Goal: Find specific page/section: Find specific page/section

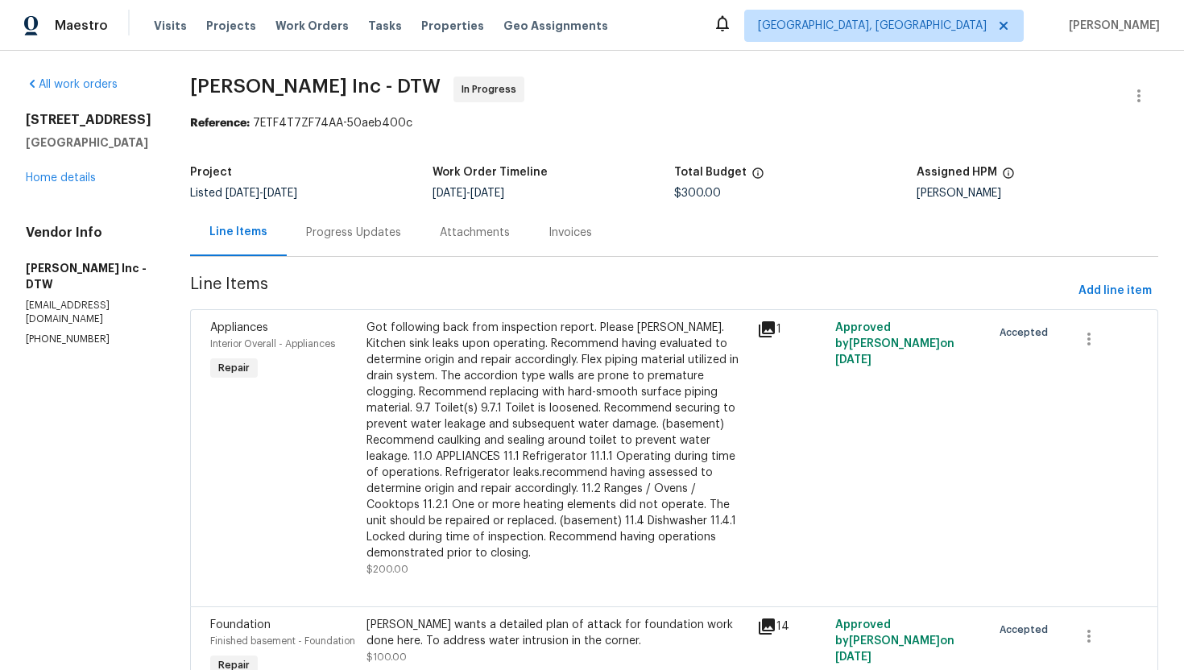
scroll to position [87, 0]
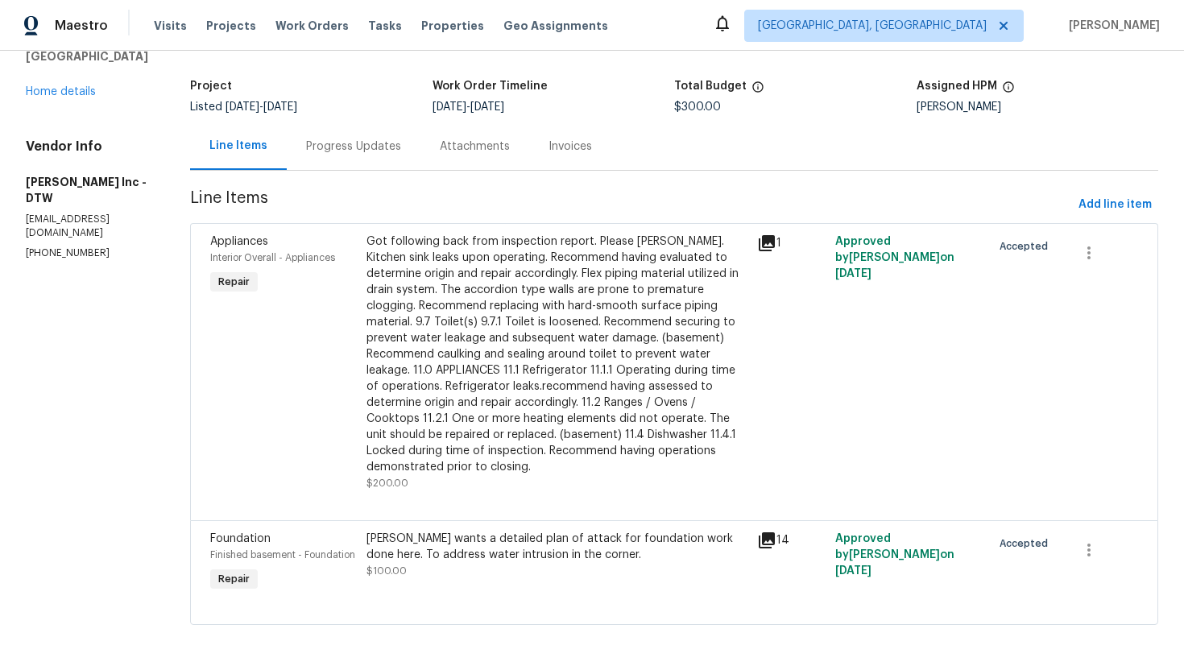
click at [764, 540] on icon at bounding box center [766, 540] width 19 height 19
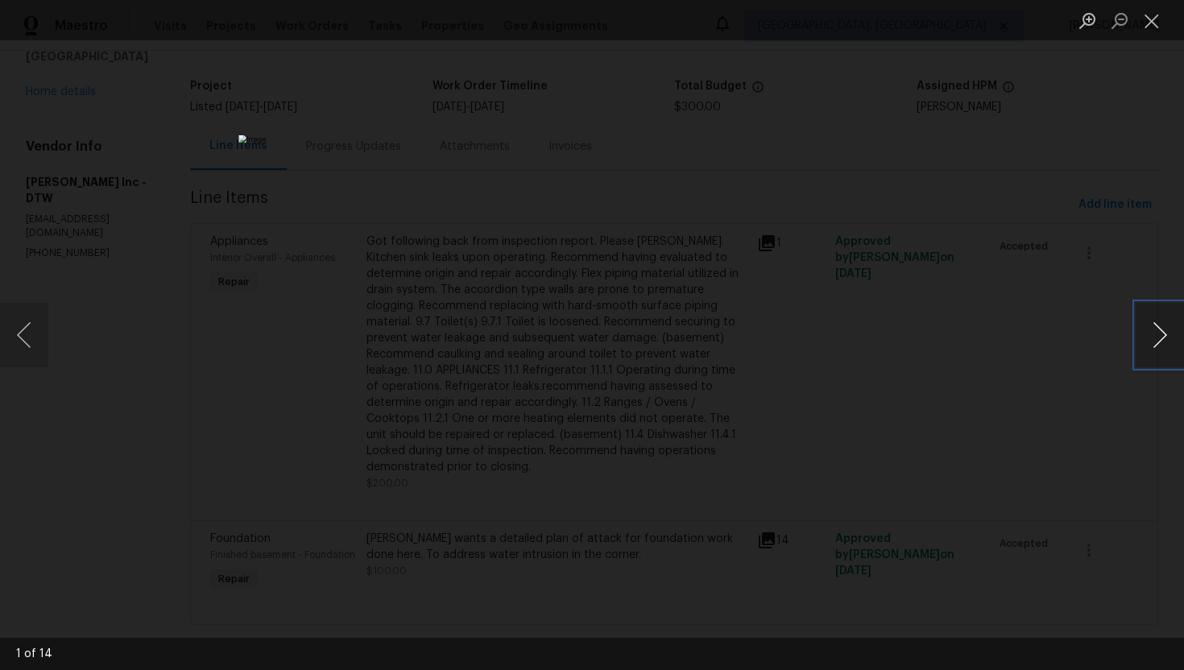
click at [1164, 343] on button "Next image" at bounding box center [1160, 335] width 48 height 64
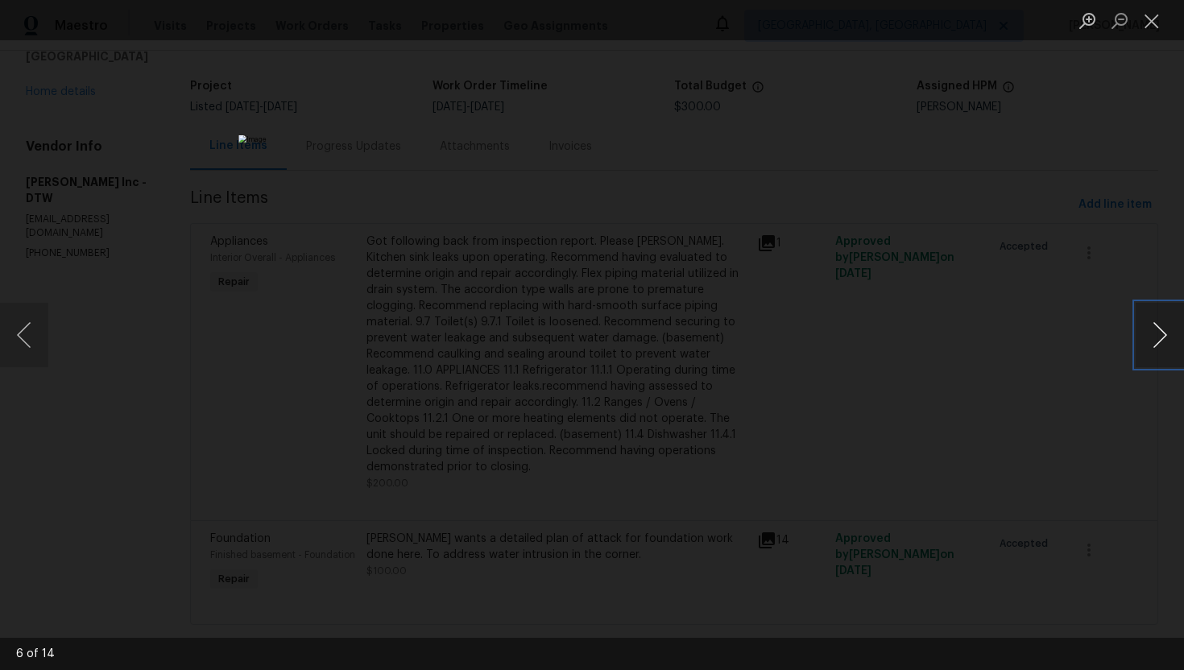
click at [1163, 343] on button "Next image" at bounding box center [1160, 335] width 48 height 64
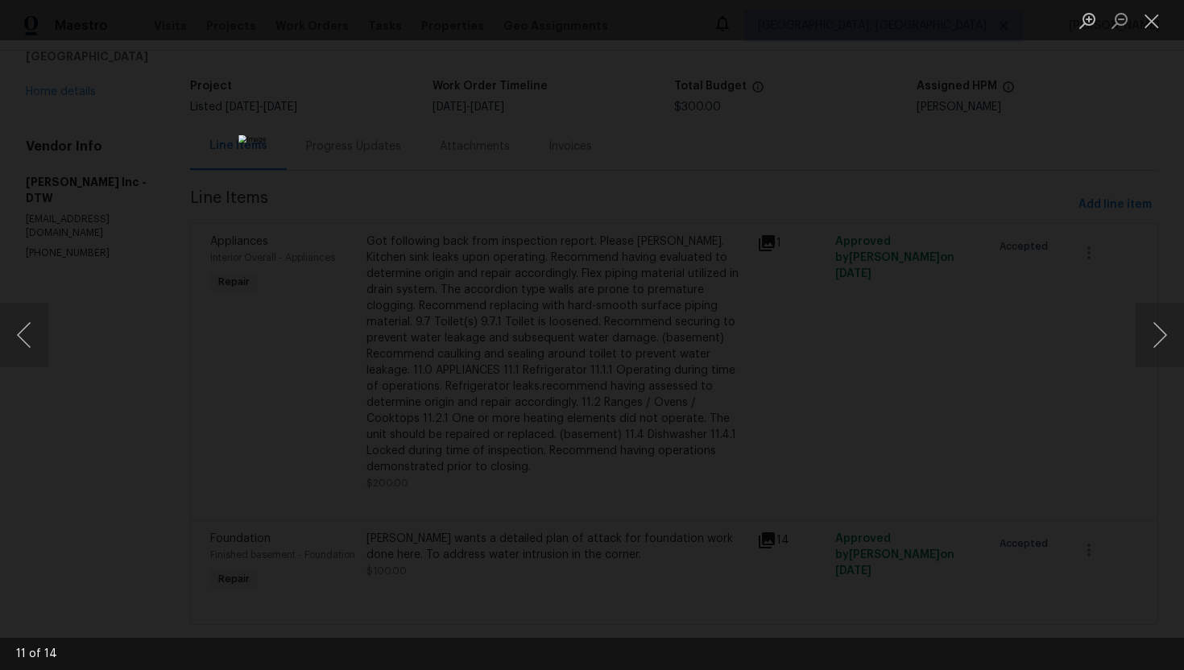
click at [992, 322] on div "Lightbox" at bounding box center [592, 335] width 1184 height 670
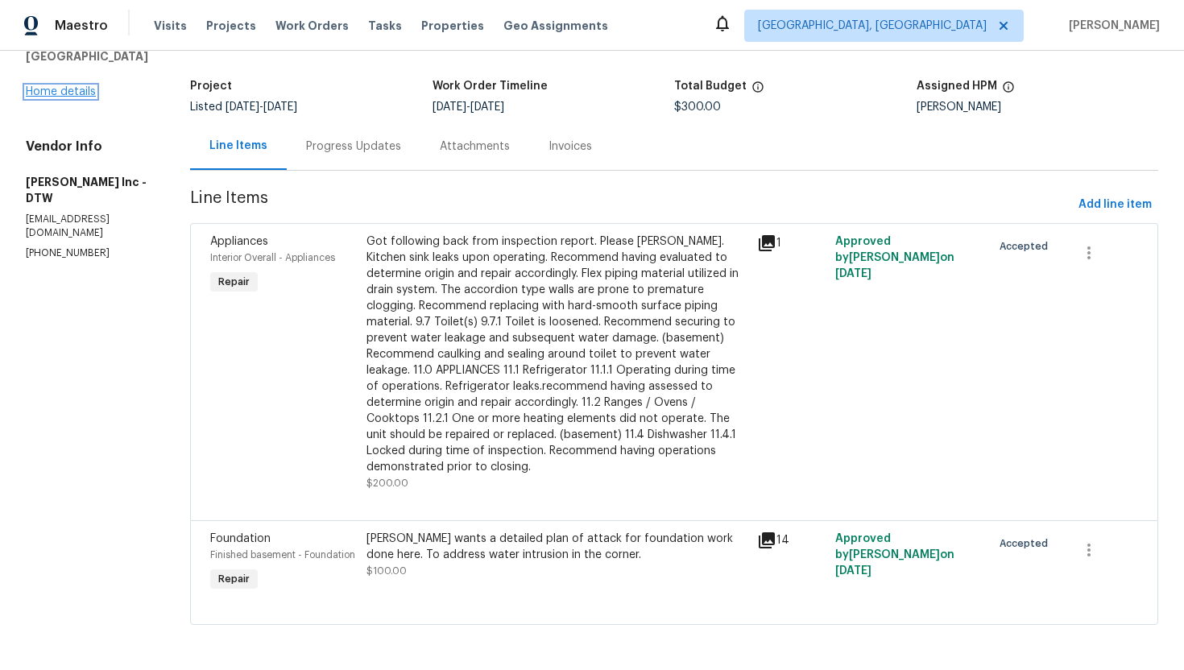
click at [78, 93] on link "Home details" at bounding box center [61, 91] width 70 height 11
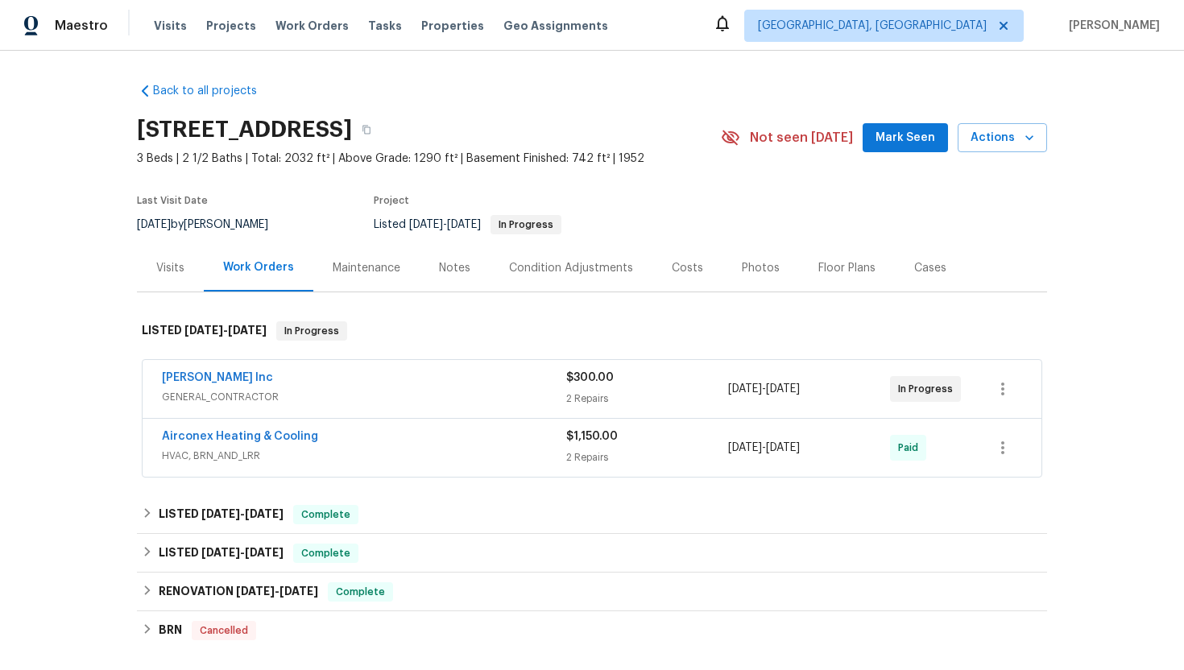
click at [502, 396] on span "GENERAL_CONTRACTOR" at bounding box center [364, 397] width 404 height 16
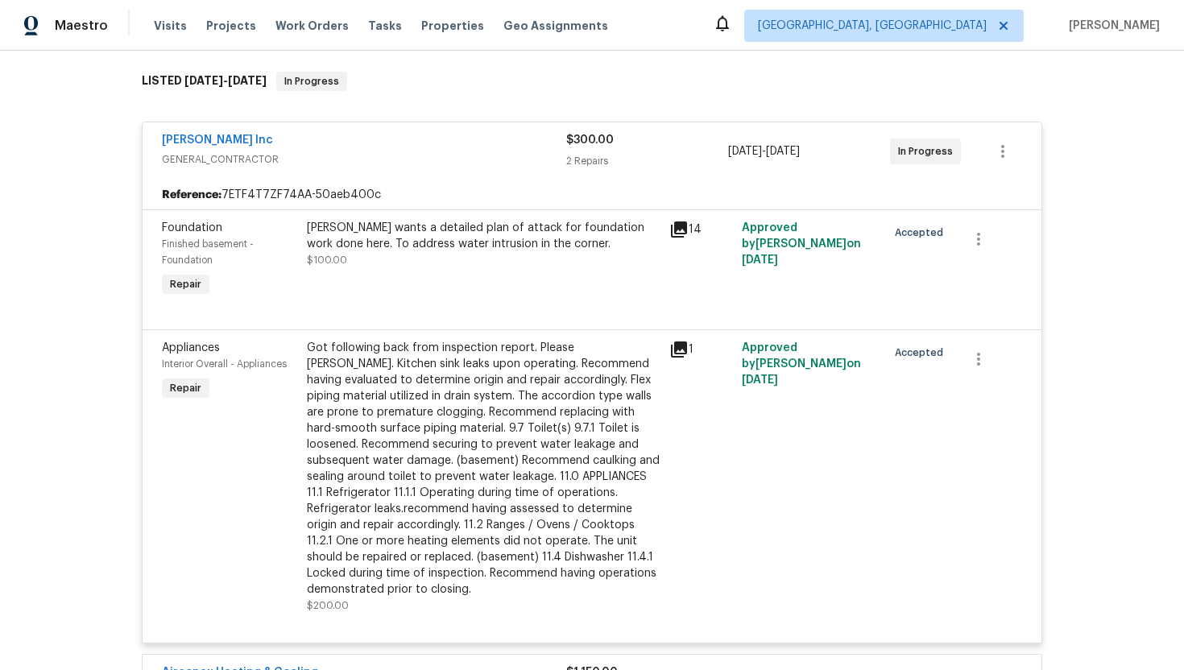
scroll to position [255, 0]
